Goal: Find specific page/section: Find specific page/section

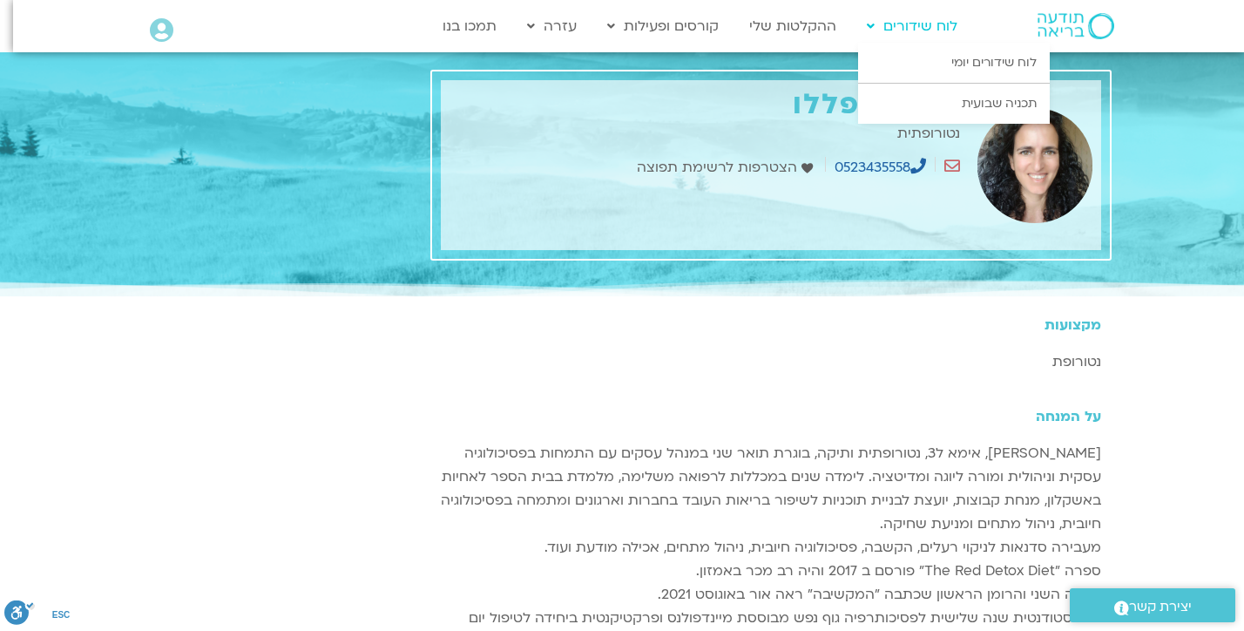
click at [927, 28] on link "לוח שידורים" at bounding box center [912, 26] width 108 height 33
click at [939, 60] on link "לוח שידורים יומי" at bounding box center [954, 63] width 192 height 40
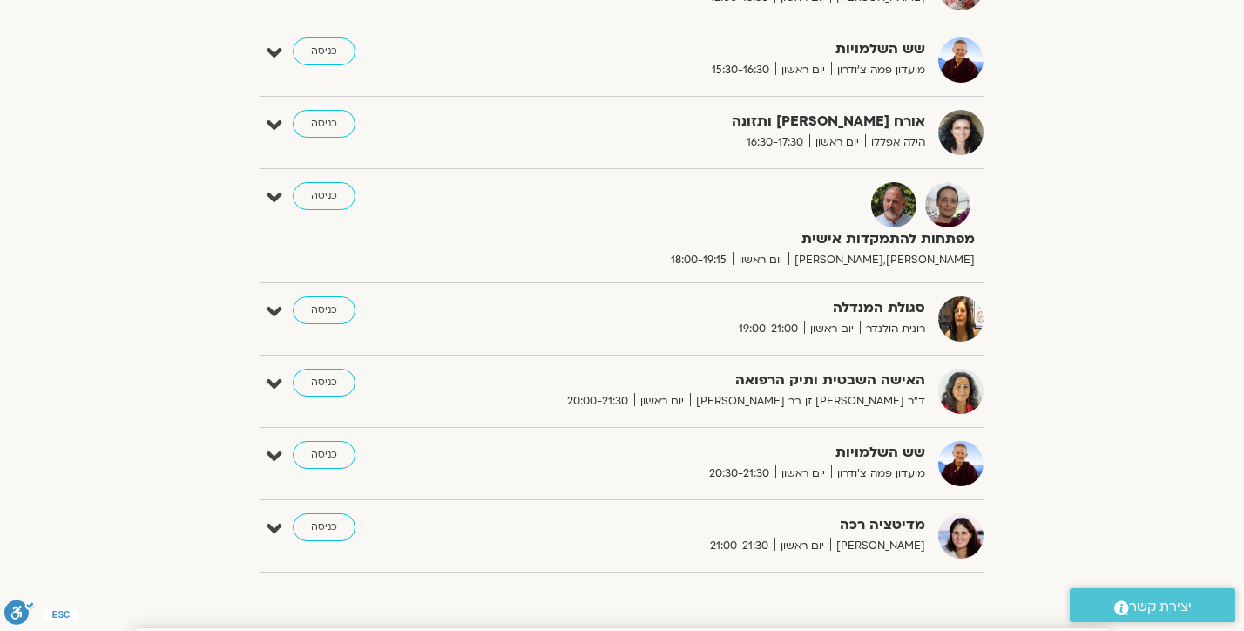
scroll to position [1402, 0]
